Goal: Transaction & Acquisition: Purchase product/service

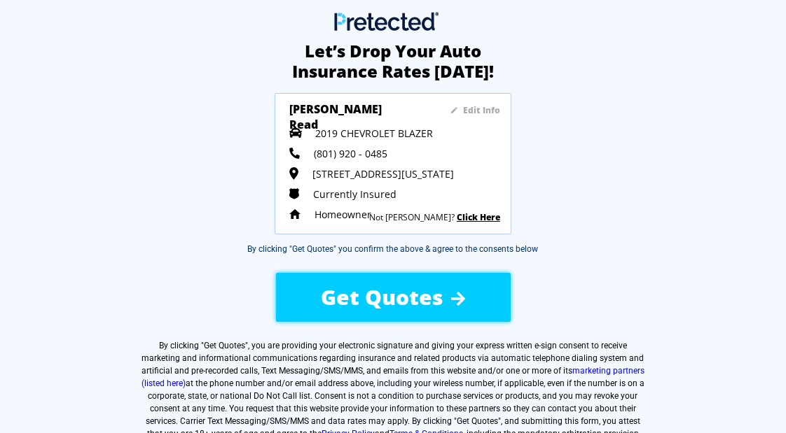
click at [396, 288] on span "Get Quotes" at bounding box center [382, 297] width 123 height 29
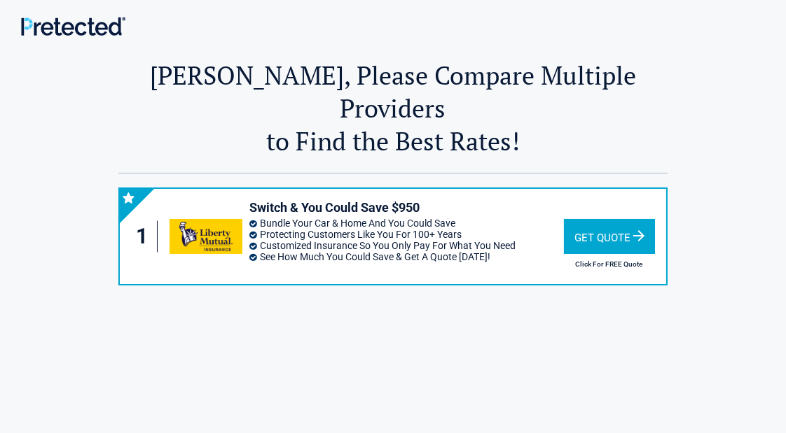
click at [605, 219] on div "Get Quote" at bounding box center [609, 236] width 91 height 35
